Goal: Entertainment & Leisure: Consume media (video, audio)

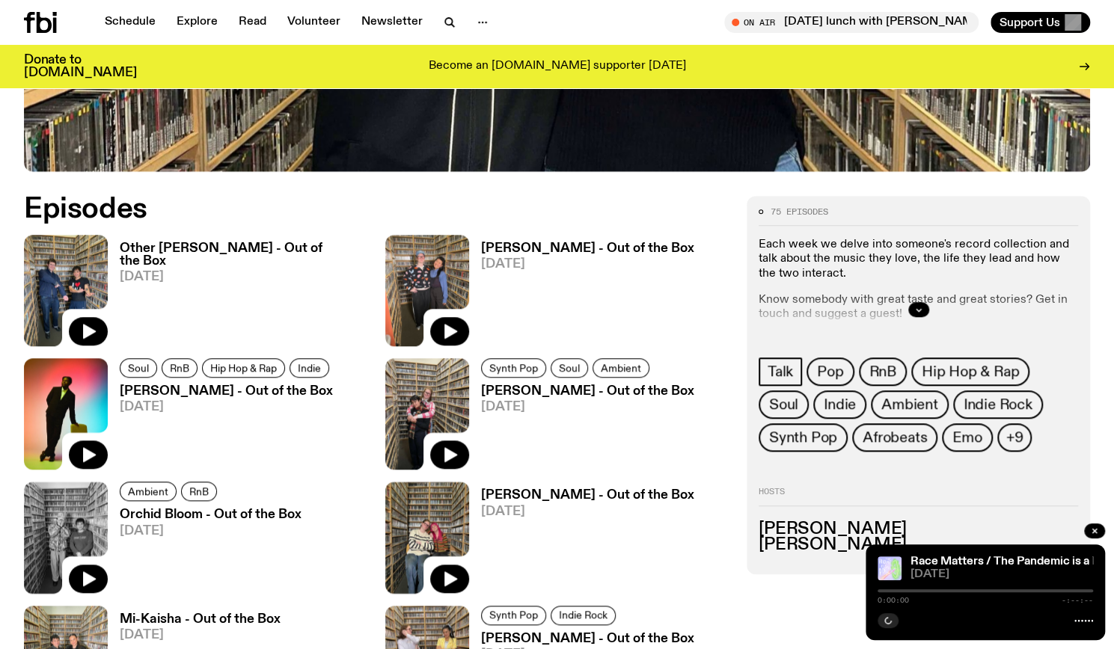
scroll to position [671, 0]
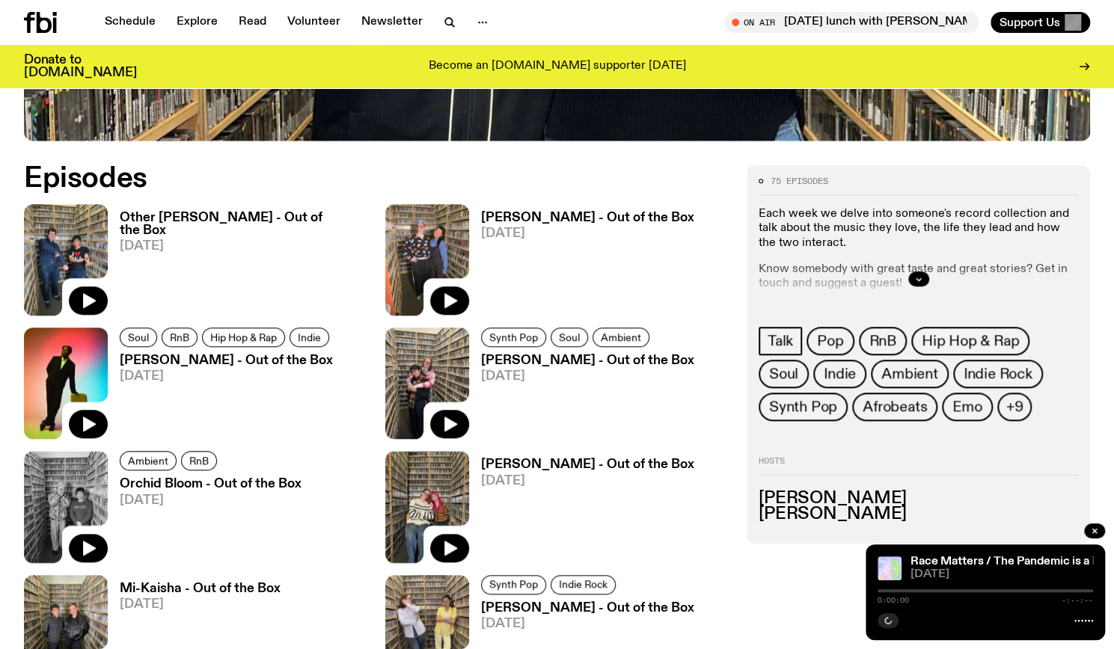
click at [940, 276] on div at bounding box center [918, 279] width 319 height 48
click at [916, 278] on icon "button" at bounding box center [918, 279] width 9 height 9
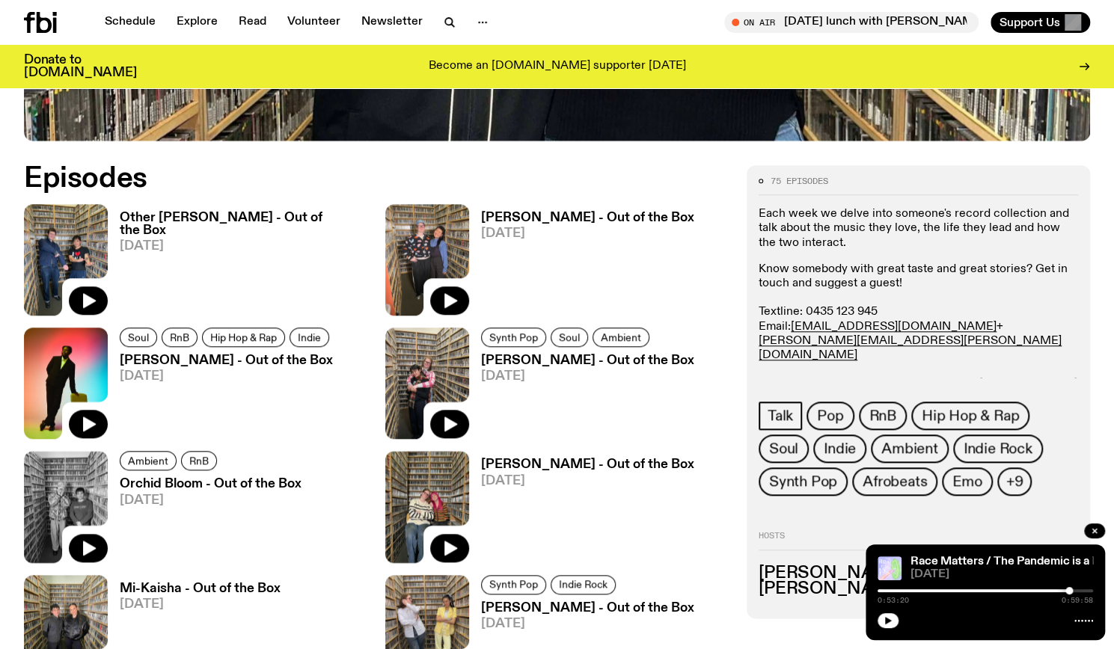
click at [916, 278] on p "Know somebody with great taste and great stories? Get in touch and suggest a gu…" at bounding box center [918, 335] width 319 height 144
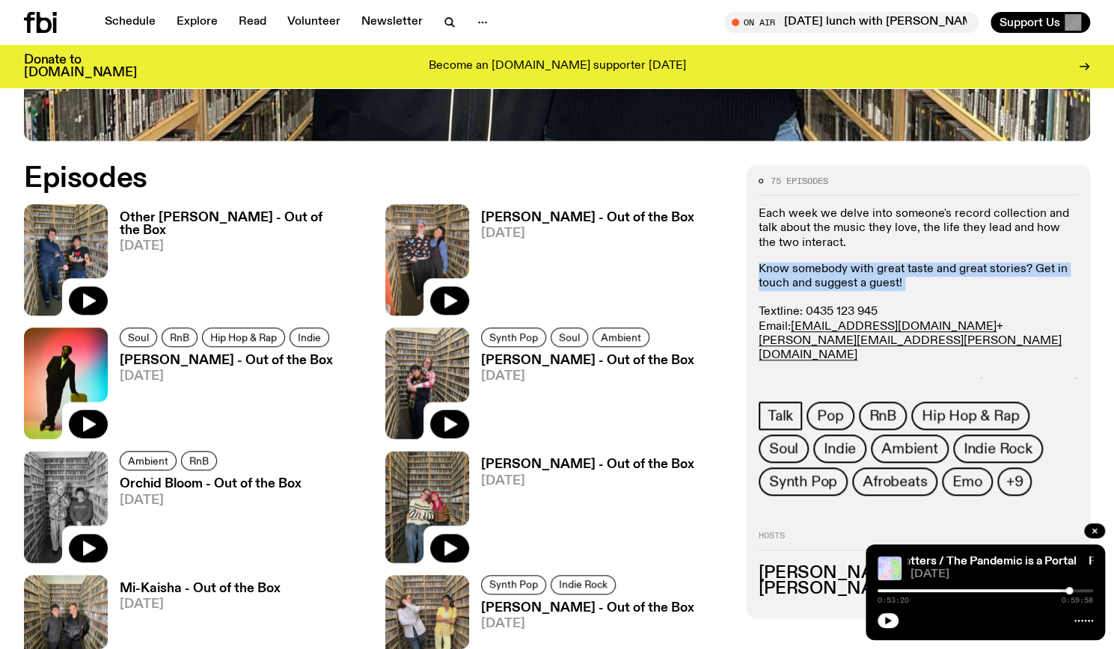
click at [916, 278] on p "Know somebody with great taste and great stories? Get in touch and suggest a gu…" at bounding box center [918, 335] width 319 height 144
click at [916, 279] on p "Know somebody with great taste and great stories? Get in touch and suggest a gu…" at bounding box center [918, 335] width 319 height 144
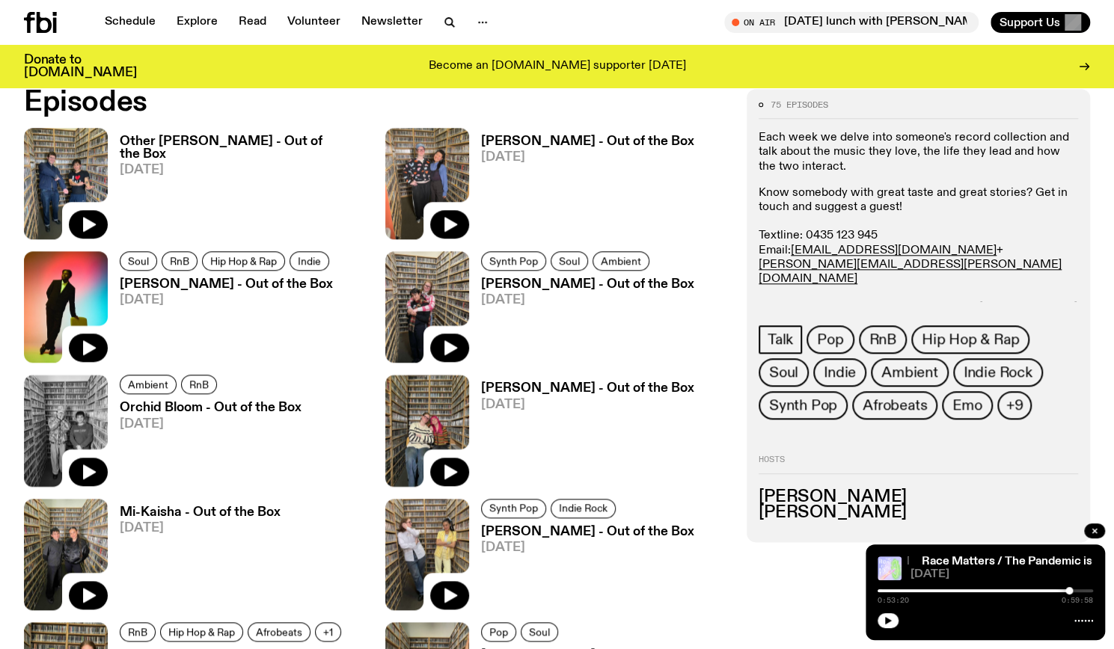
scroll to position [750, 0]
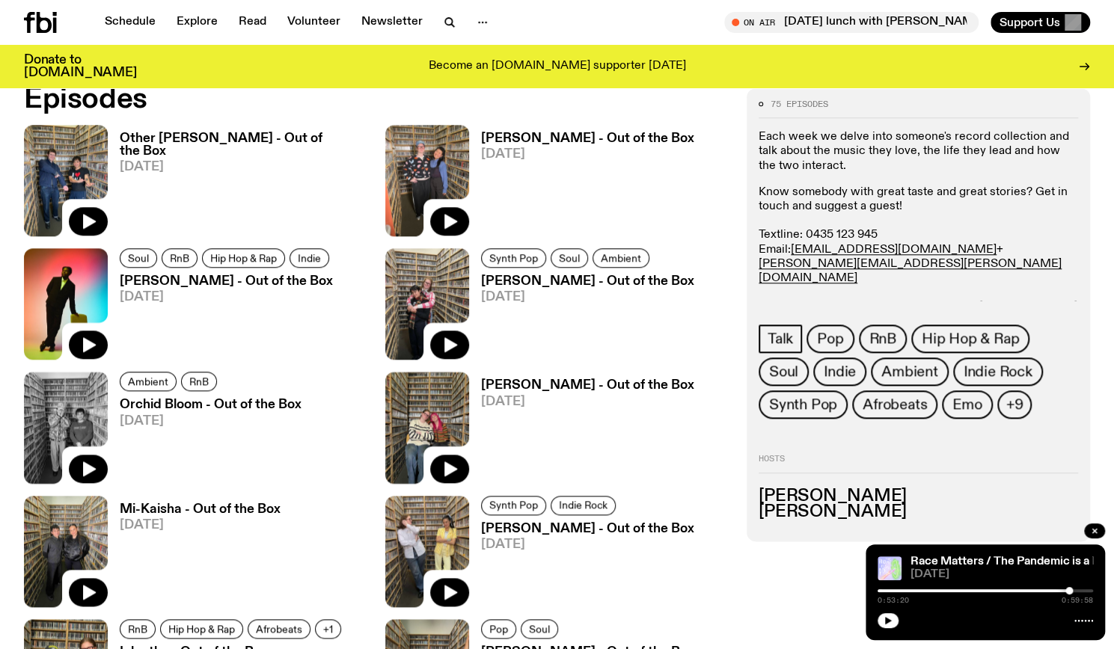
click at [572, 146] on link "[PERSON_NAME] - Out of the Box [DATE]" at bounding box center [581, 184] width 225 height 104
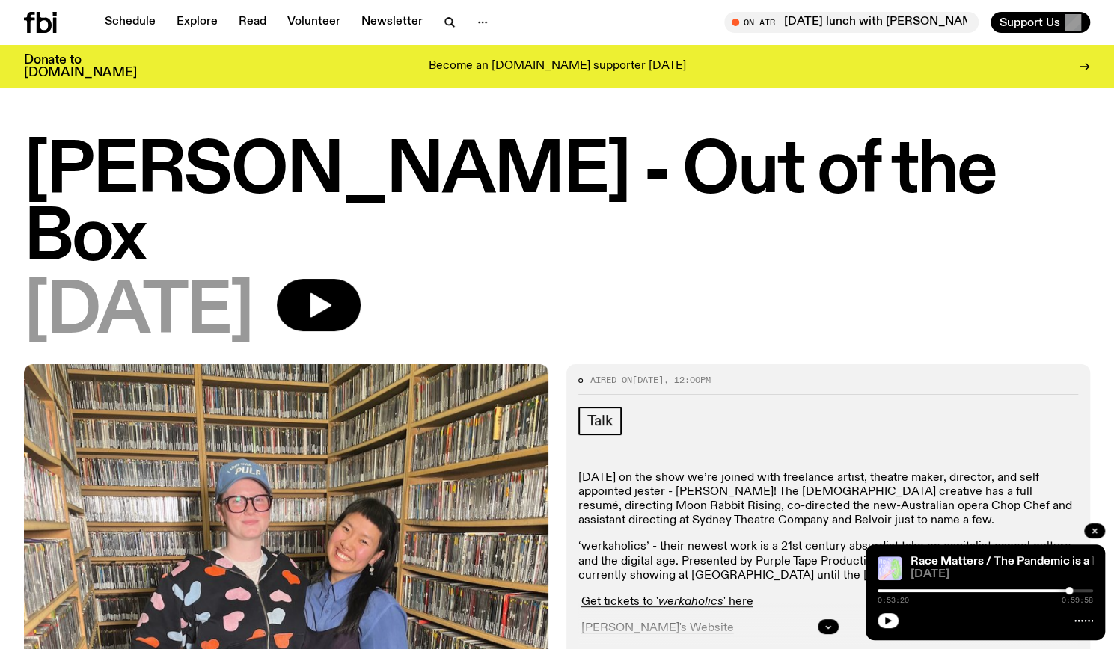
scroll to position [66, 0]
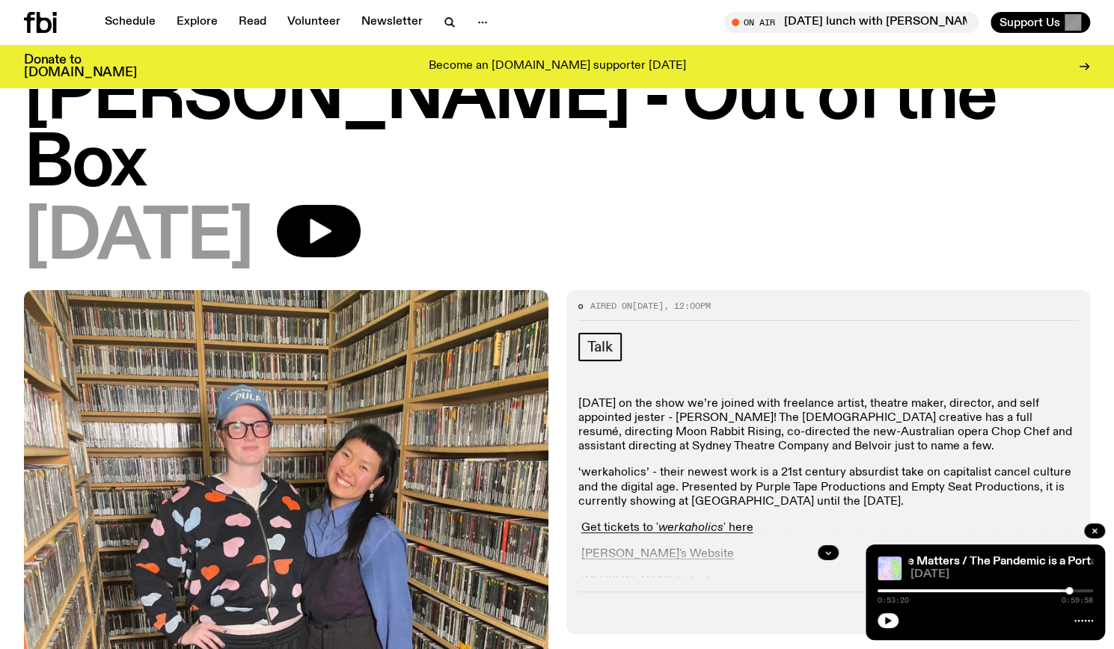
click at [832, 529] on div at bounding box center [828, 553] width 501 height 48
click at [838, 529] on div at bounding box center [828, 553] width 501 height 48
click at [826, 548] on icon "button" at bounding box center [828, 552] width 9 height 9
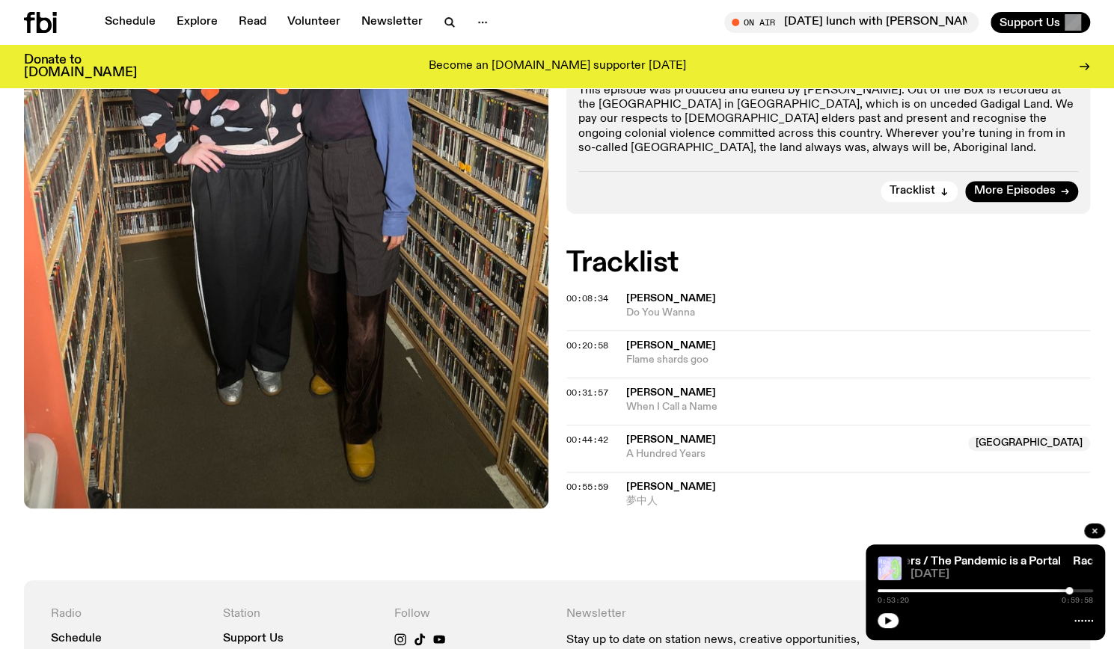
scroll to position [628, 0]
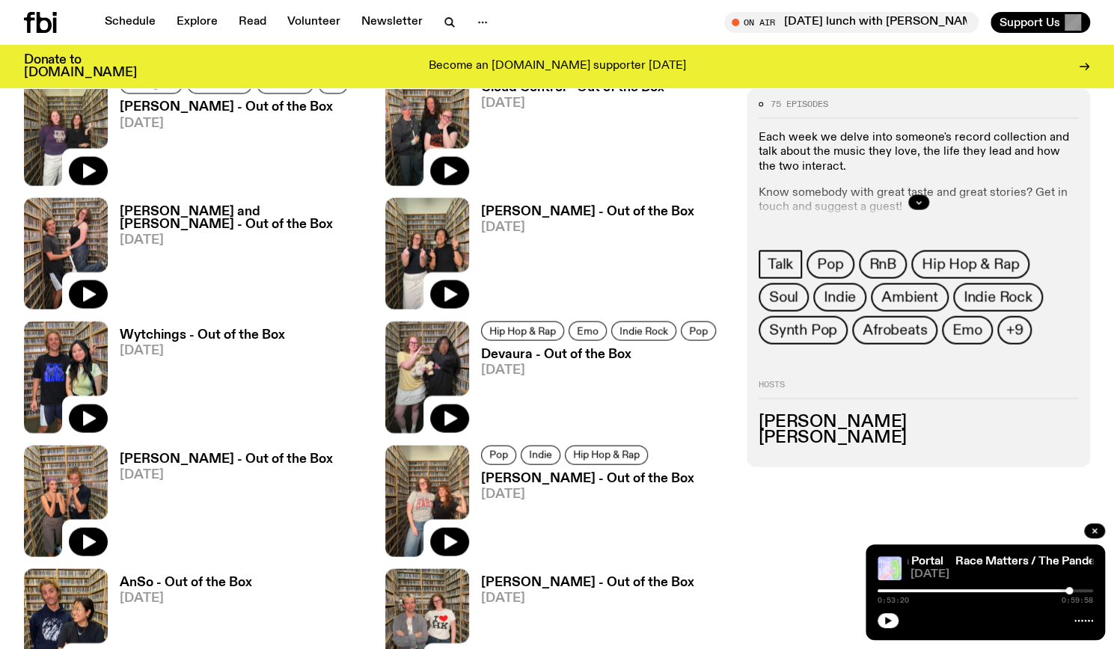
scroll to position [1550, 0]
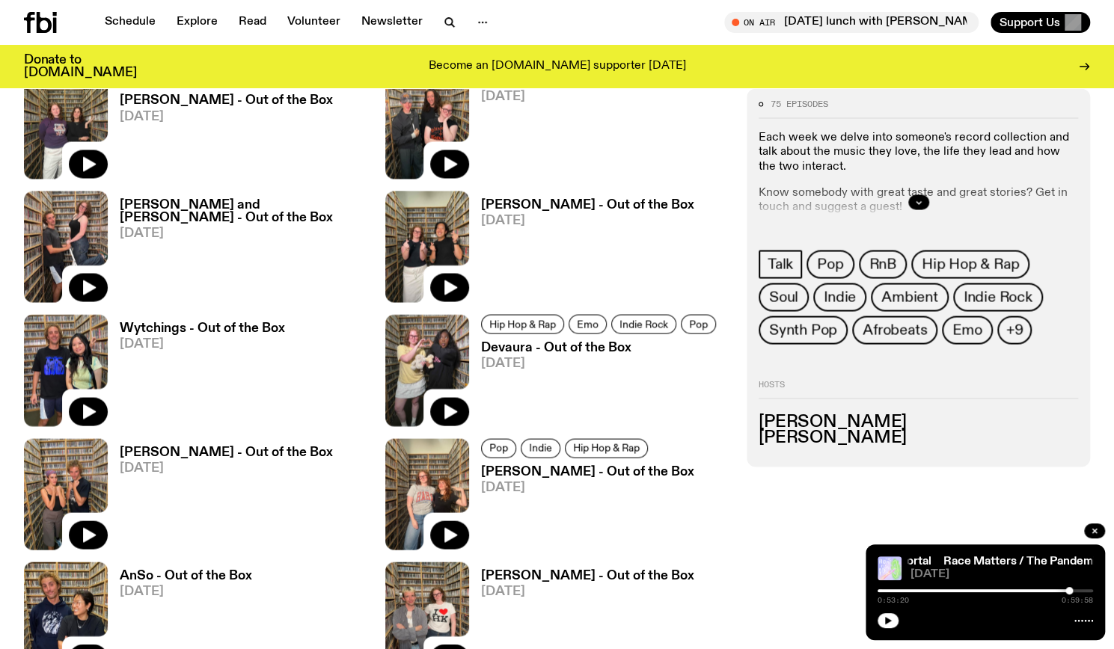
click at [201, 330] on h3 "Wytchings - Out of the Box" at bounding box center [202, 328] width 165 height 13
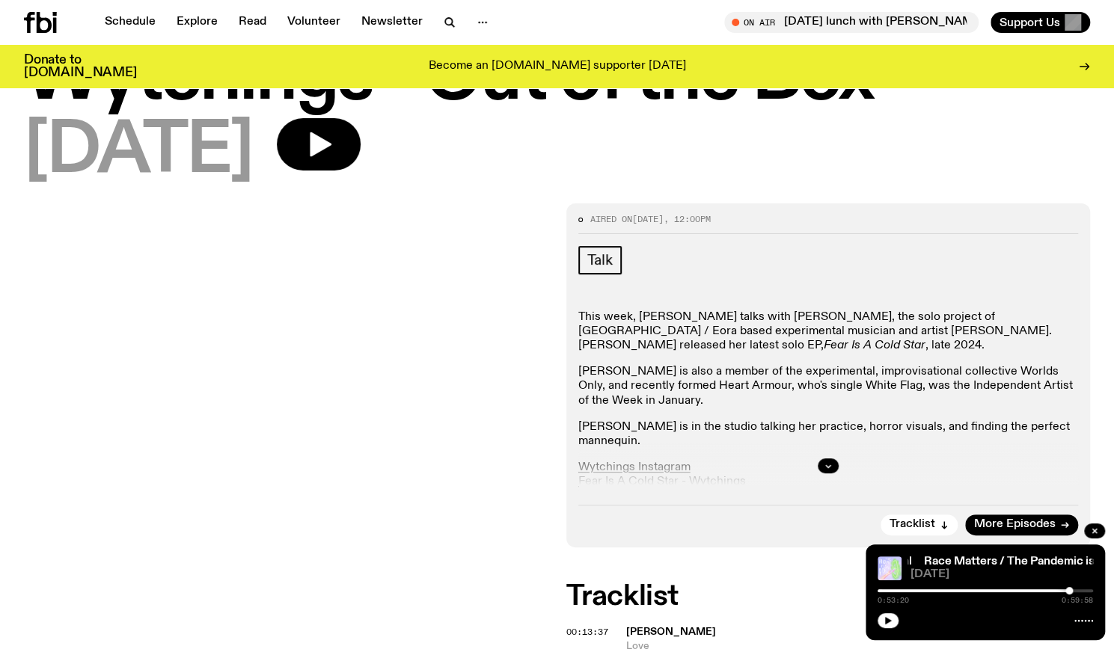
scroll to position [86, 0]
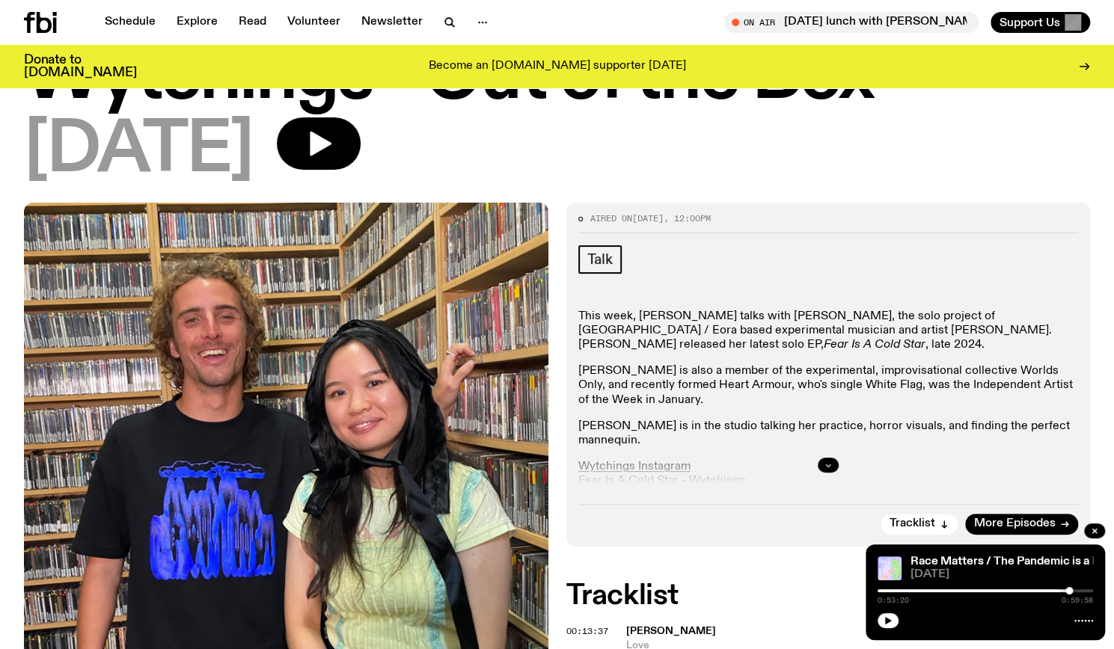
click at [833, 459] on button "button" at bounding box center [828, 465] width 21 height 15
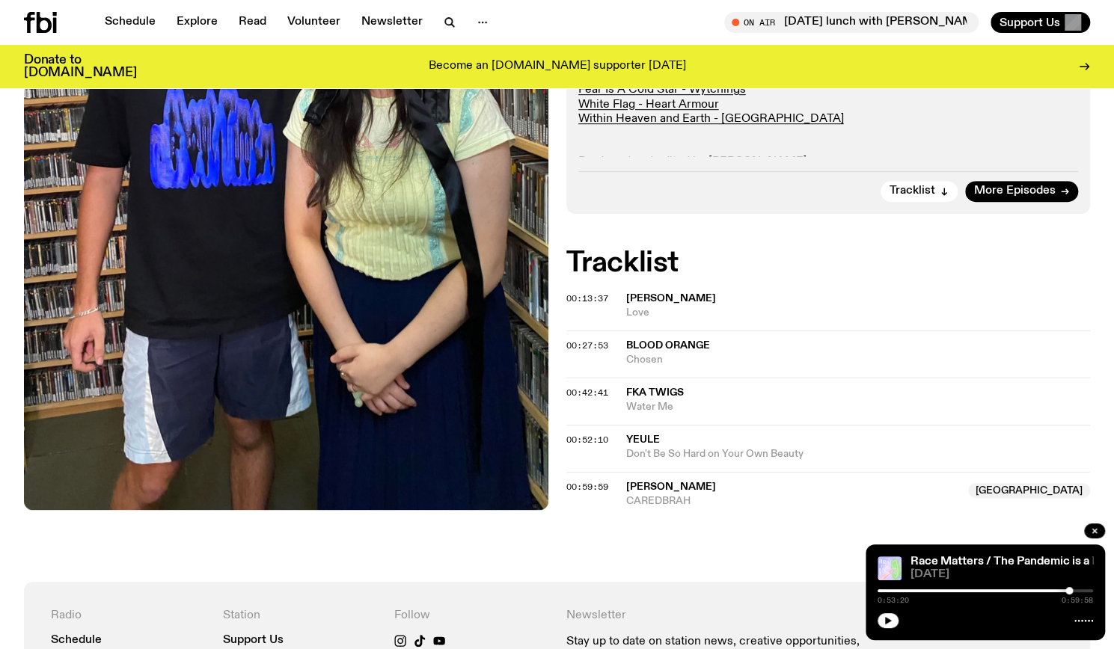
scroll to position [488, 0]
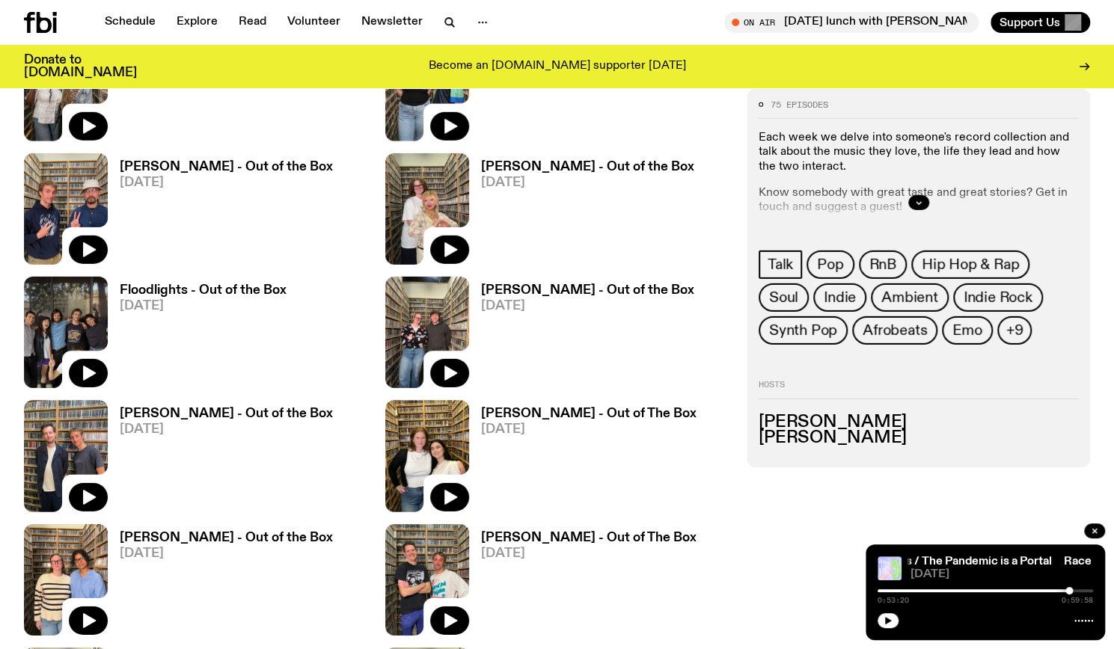
scroll to position [2578, 0]
click at [533, 171] on h3 "[PERSON_NAME] - Out of the Box" at bounding box center [587, 166] width 213 height 13
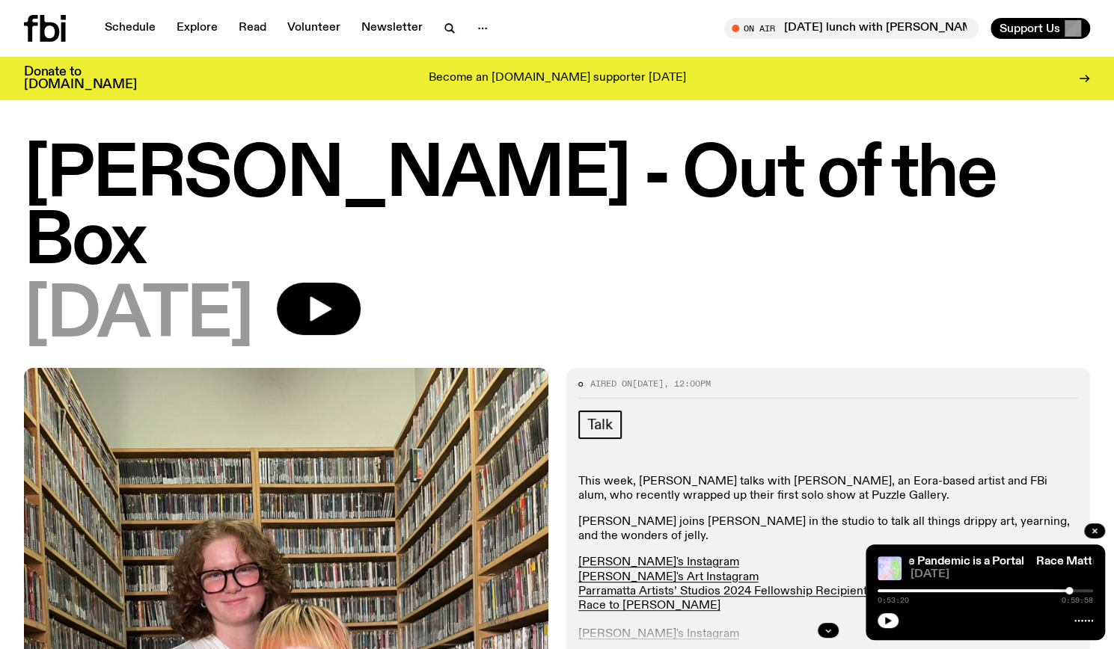
click at [533, 171] on h1 "[PERSON_NAME] - Out of the Box" at bounding box center [557, 209] width 1066 height 135
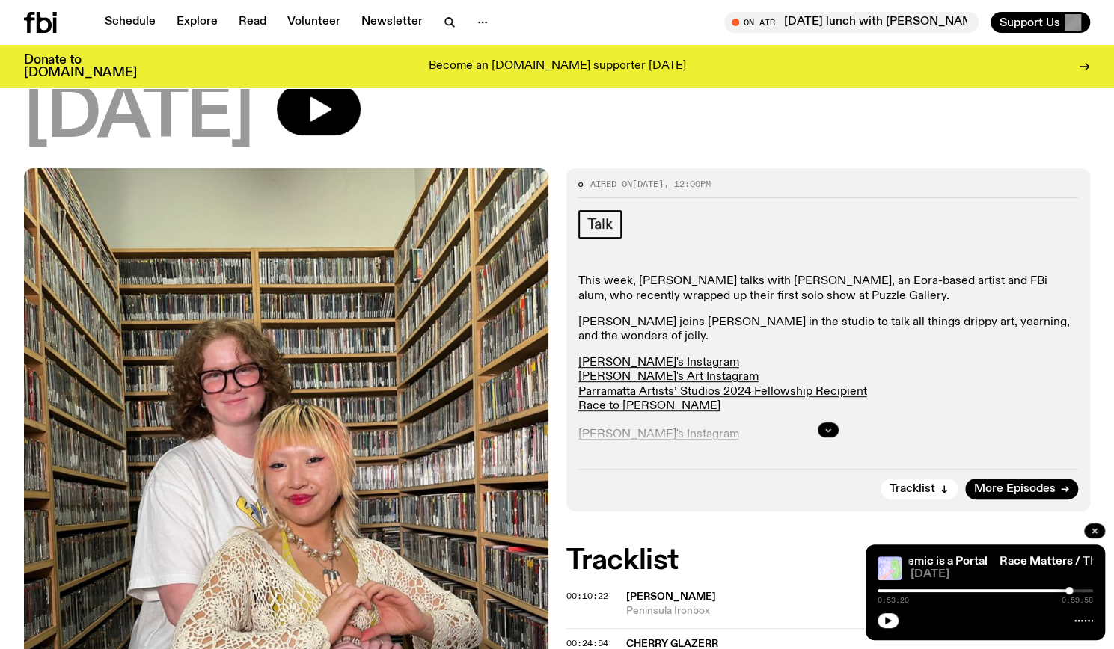
scroll to position [189, 0]
click at [835, 423] on button "button" at bounding box center [828, 430] width 21 height 15
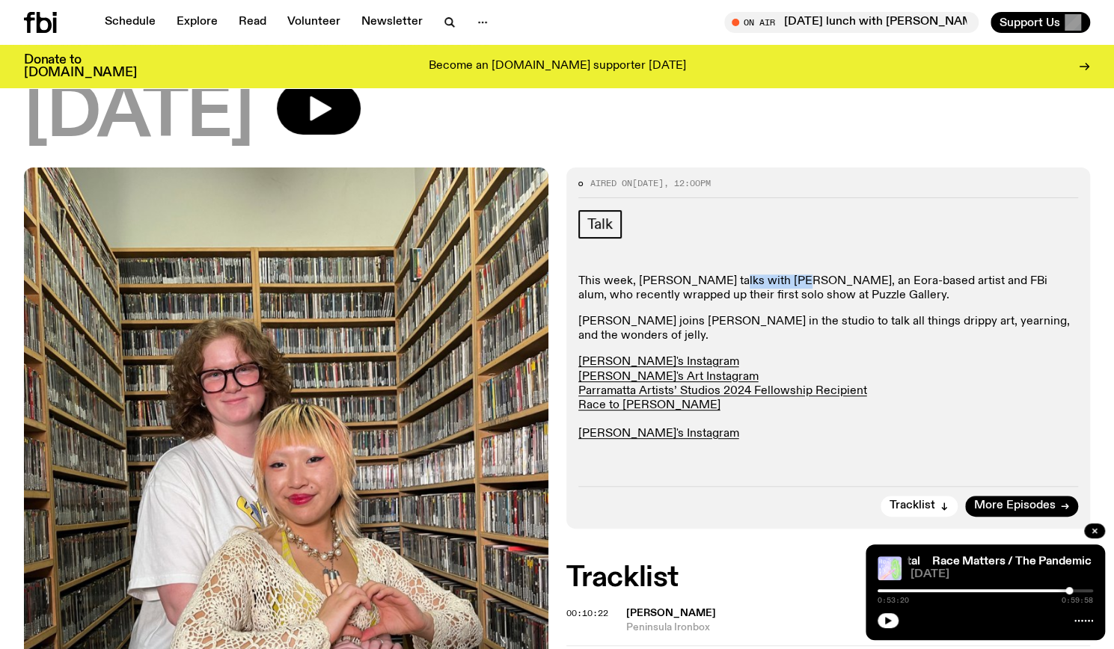
drag, startPoint x: 715, startPoint y: 216, endPoint x: 789, endPoint y: 215, distance: 73.3
click at [789, 275] on p "This week, [PERSON_NAME] talks with [PERSON_NAME], an Eora-based artist and FBi…" at bounding box center [828, 289] width 501 height 28
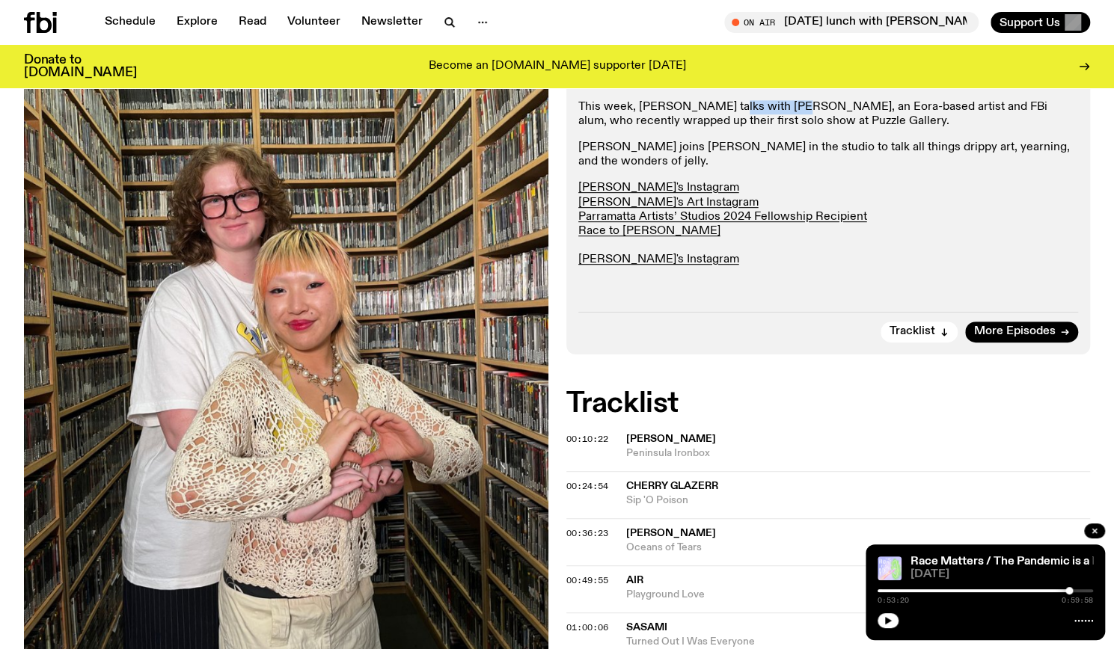
scroll to position [367, 0]
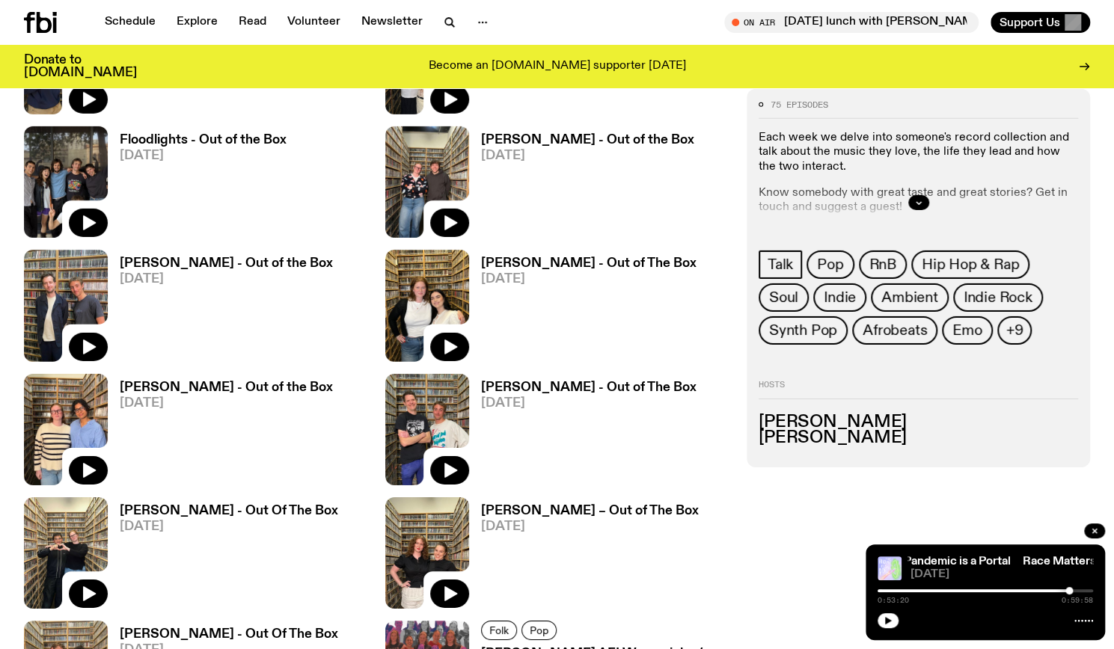
scroll to position [2726, 0]
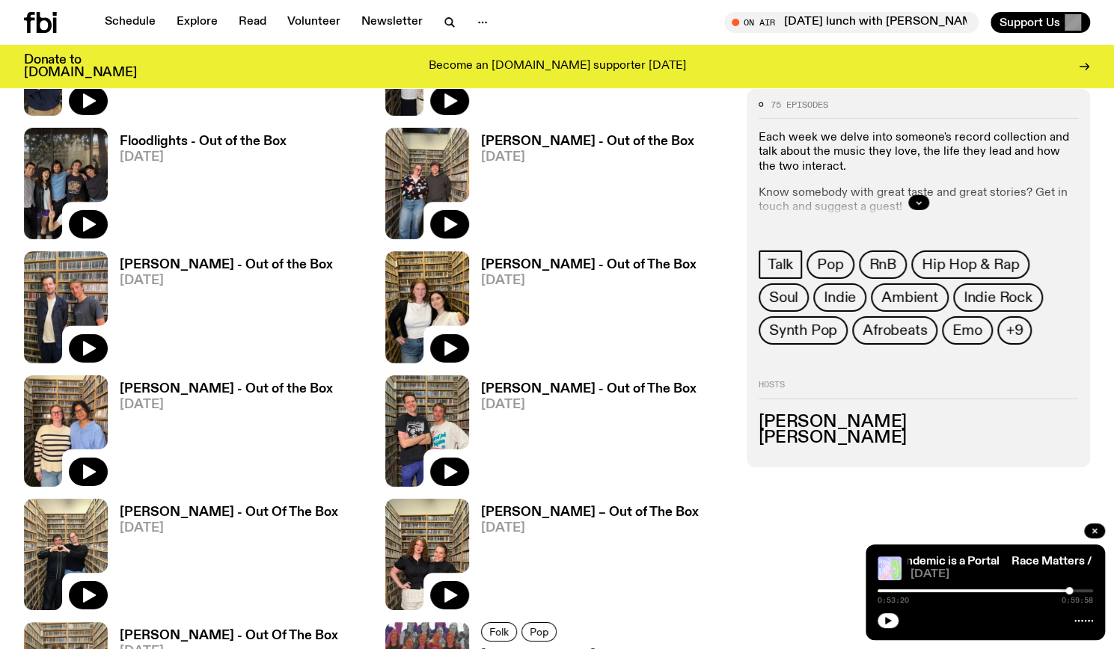
click at [214, 395] on link "[PERSON_NAME] - Out of the Box [DATE]" at bounding box center [220, 435] width 225 height 104
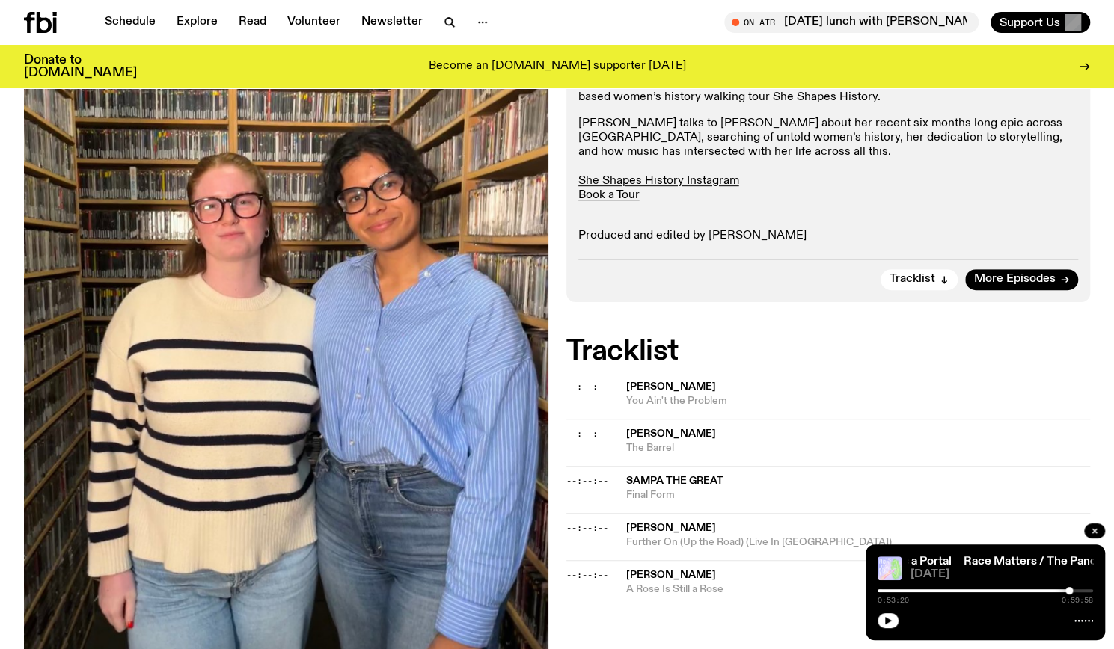
scroll to position [388, 0]
